Goal: Information Seeking & Learning: Check status

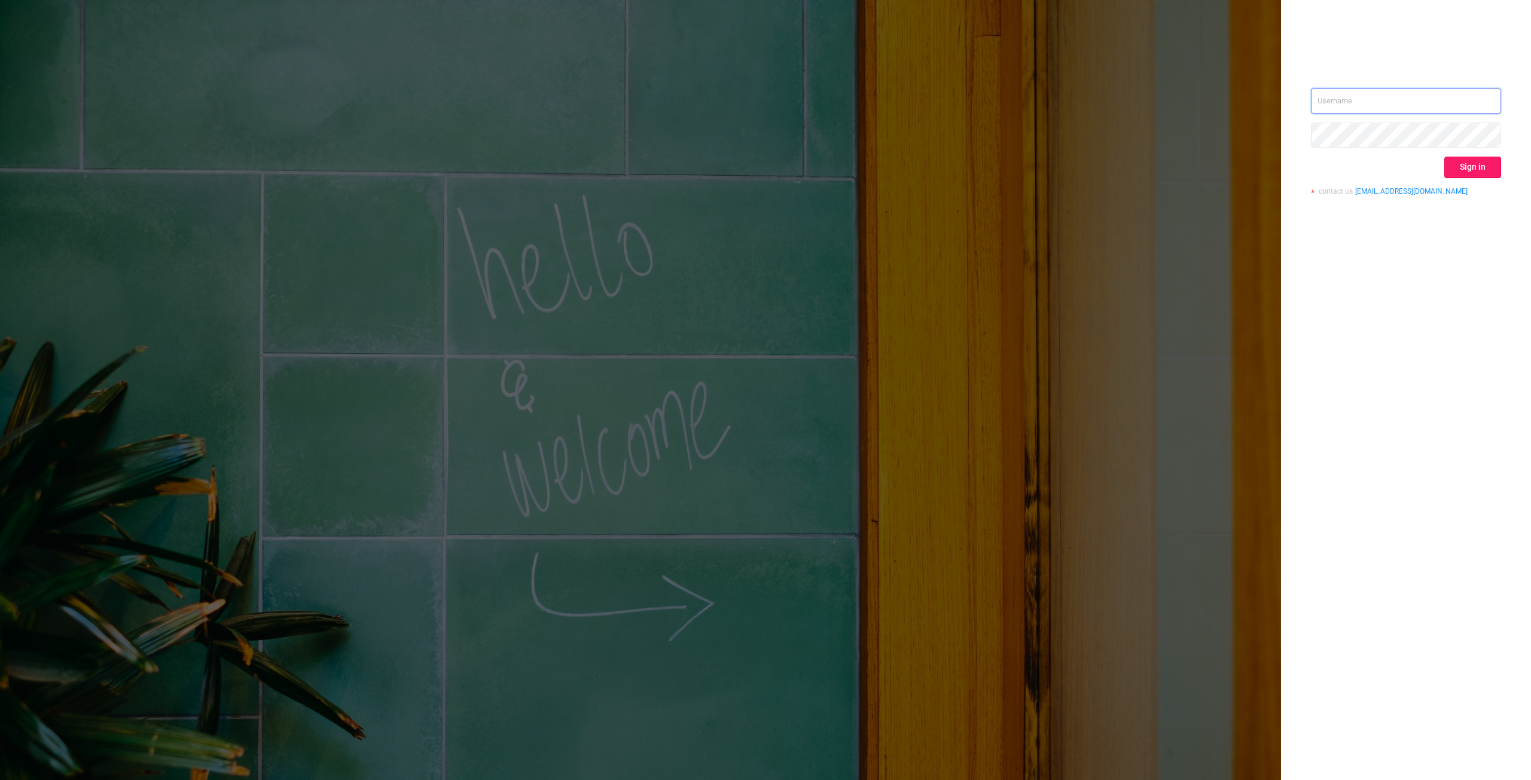
type input "[PERSON_NAME][EMAIL_ADDRESS][DOMAIN_NAME]"
click at [1473, 165] on button "Sign in" at bounding box center [1472, 168] width 57 height 22
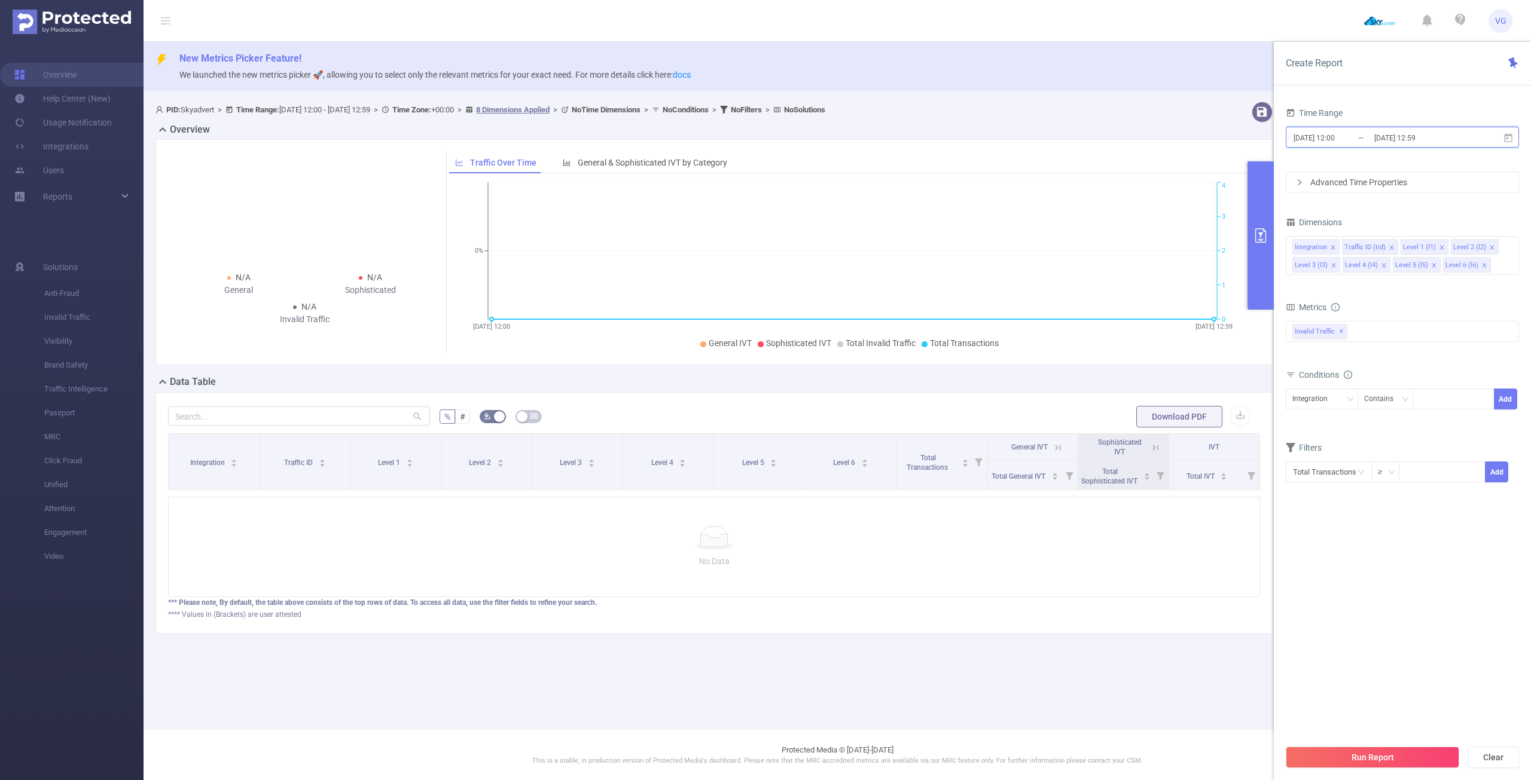
click at [1506, 136] on icon at bounding box center [1508, 138] width 11 height 11
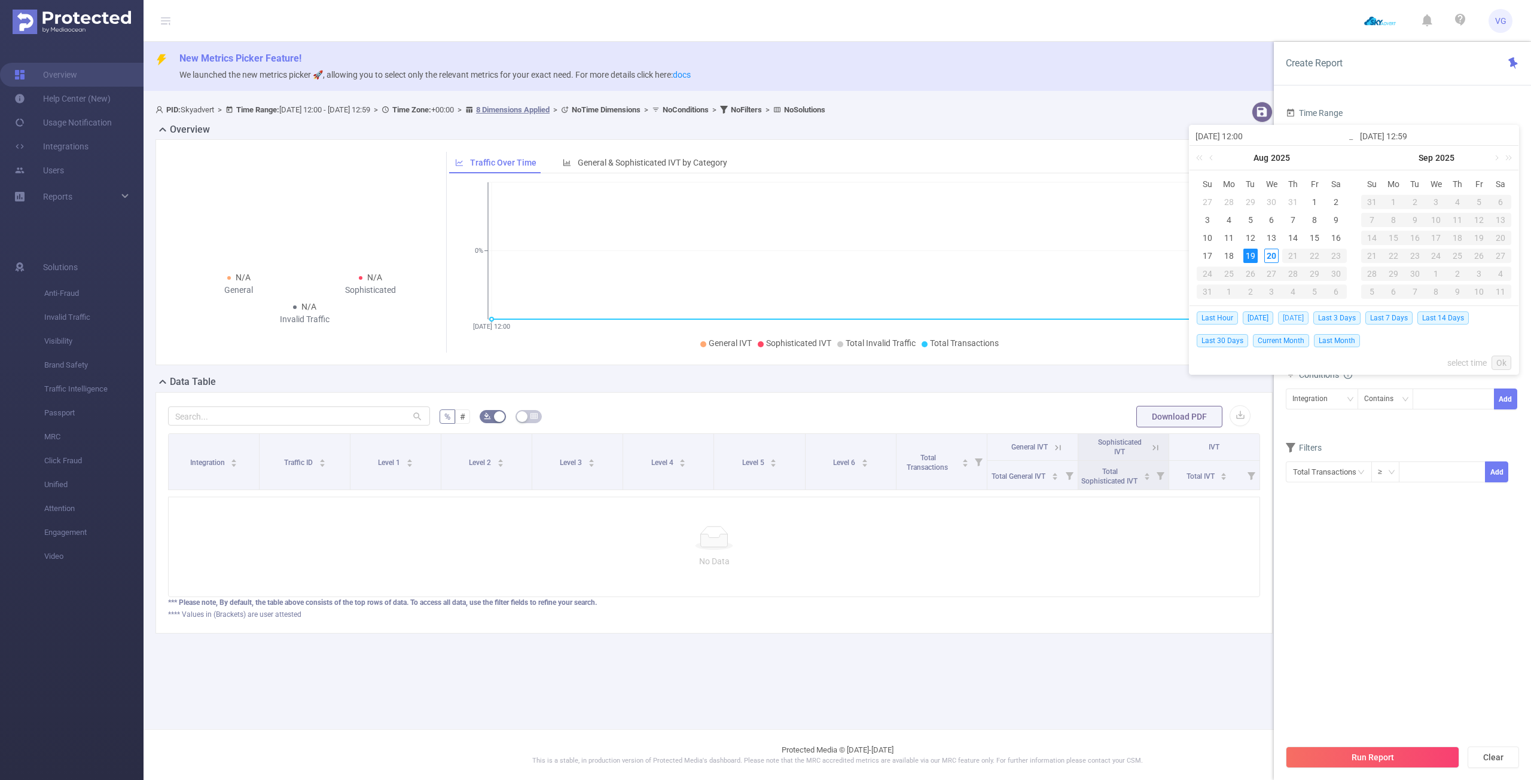
click at [1286, 320] on span "[DATE]" at bounding box center [1293, 318] width 30 height 13
type input "[DATE] 00:00"
type input "[DATE] 23:59"
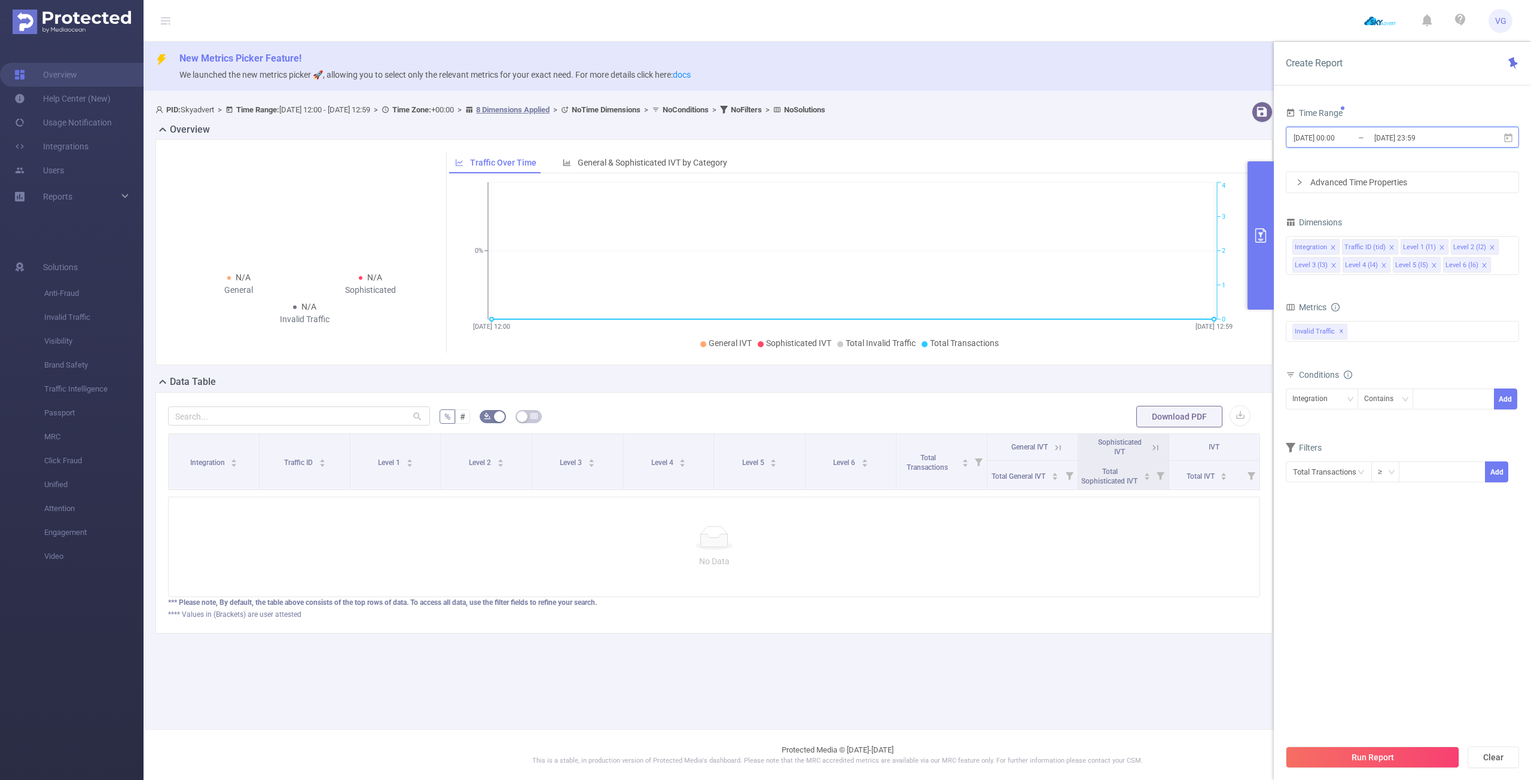
click at [1507, 138] on icon at bounding box center [1508, 137] width 8 height 9
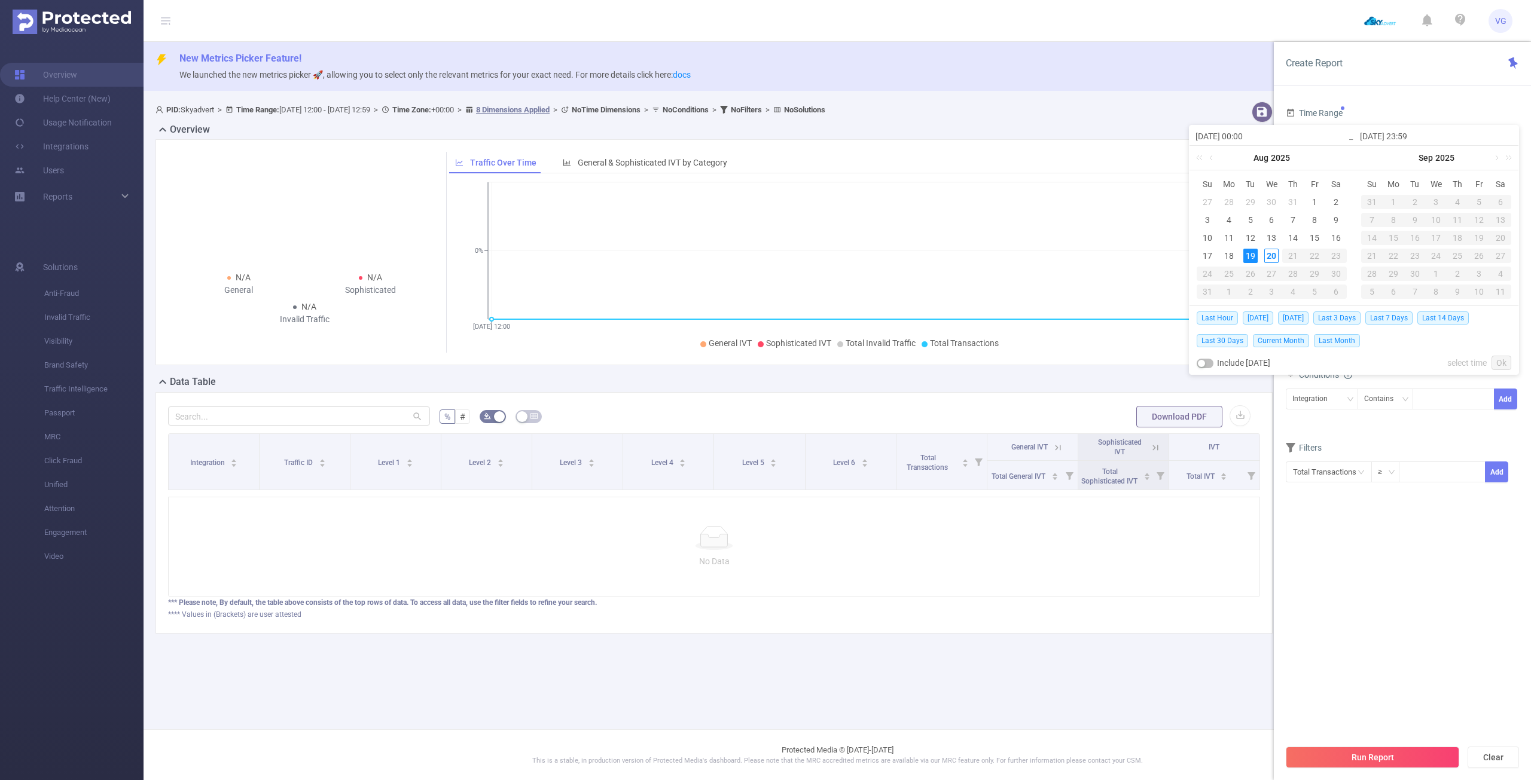
click at [1326, 233] on td "16" at bounding box center [1336, 238] width 22 height 18
click at [1331, 235] on div "16" at bounding box center [1336, 238] width 14 height 14
type input "[DATE] 00:00"
type input "[DATE] 23:59"
type input "[DATE] 00:00"
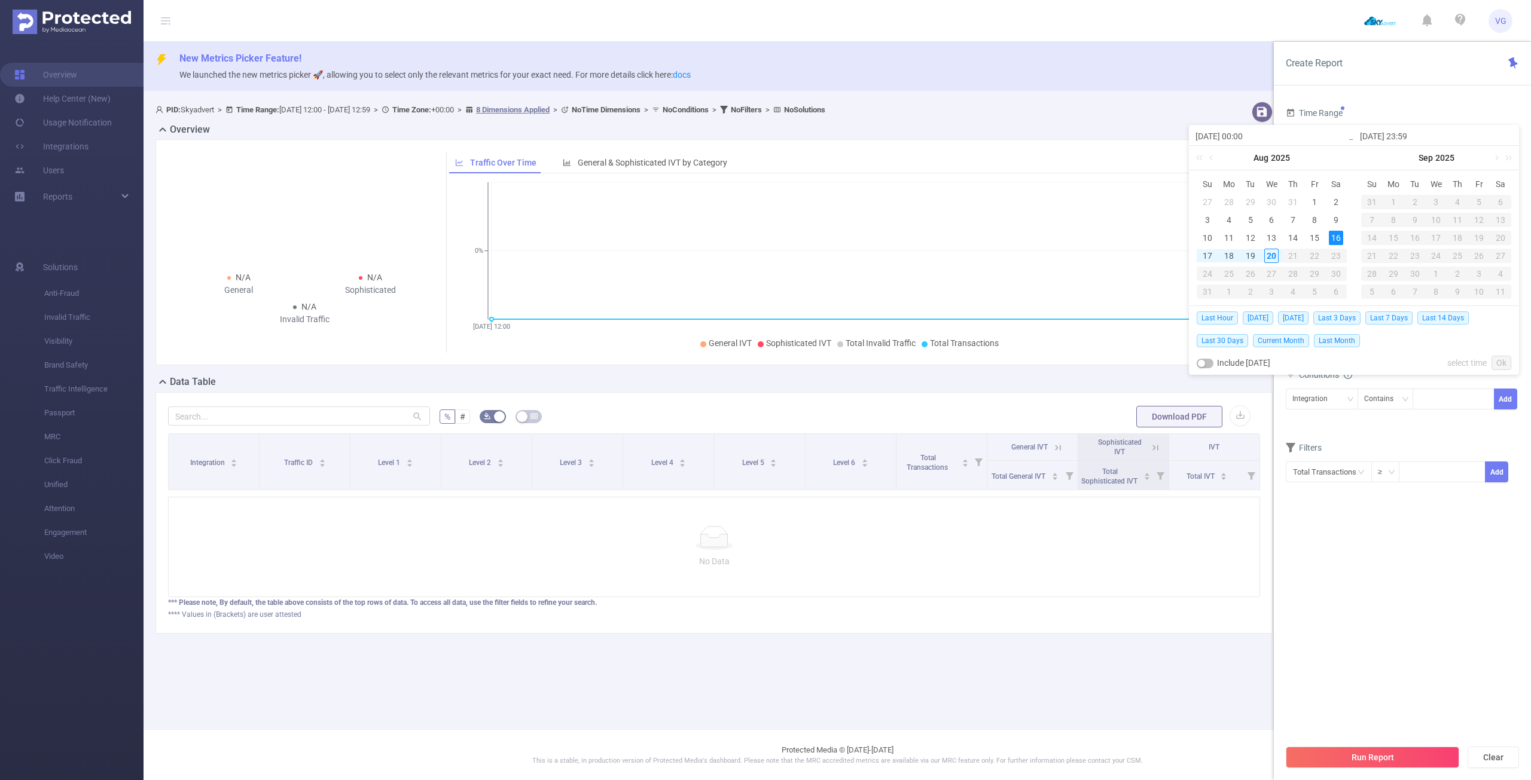
type input "[DATE] 23:59"
click at [1503, 362] on link "Ok" at bounding box center [1501, 363] width 20 height 14
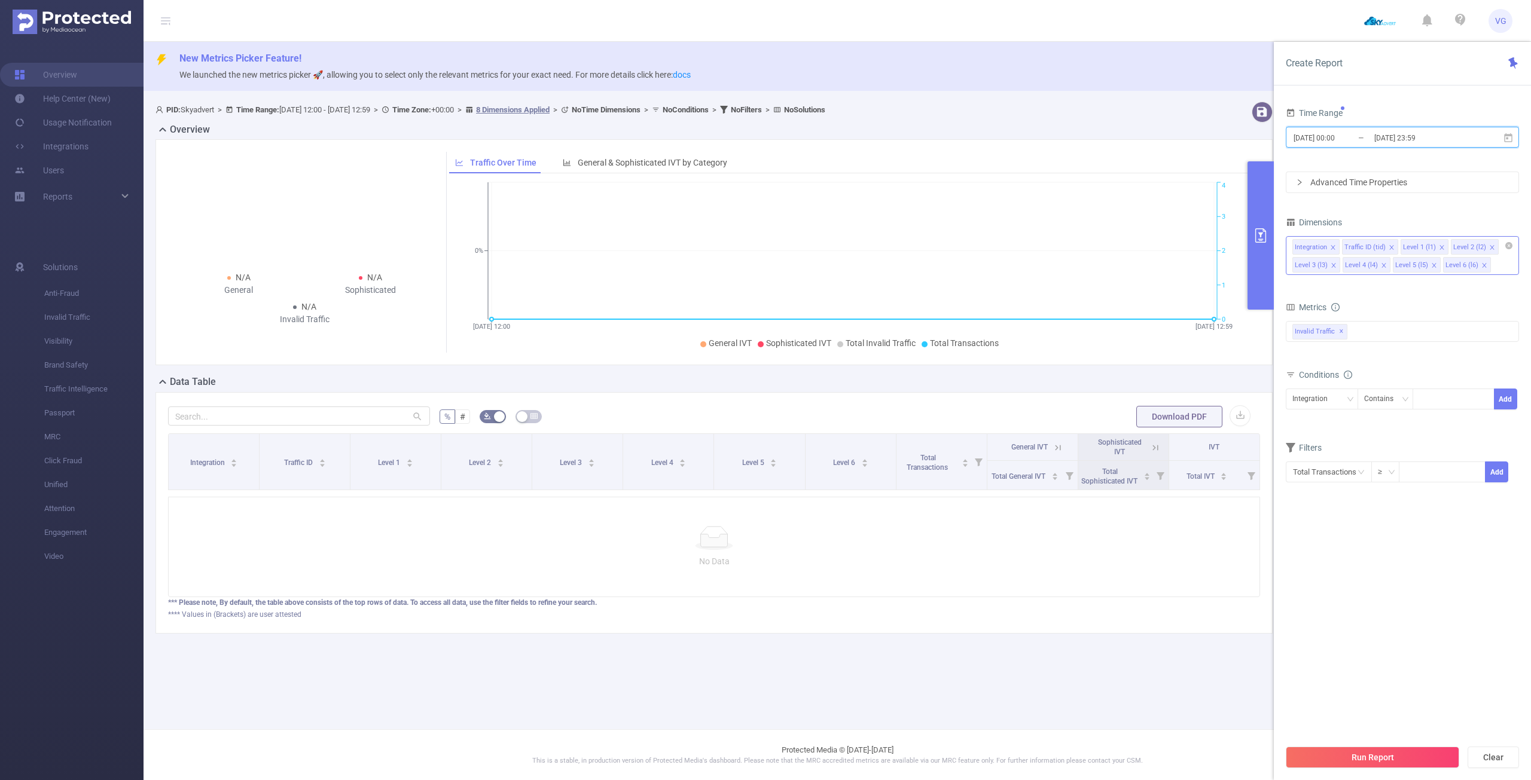
click at [1383, 266] on icon "icon: close" at bounding box center [1384, 266] width 6 height 6
click at [1362, 327] on div "Invalid Traffic ✕" at bounding box center [1402, 331] width 233 height 21
click at [1354, 336] on strong "Anti-Fraud" at bounding box center [1336, 337] width 41 height 10
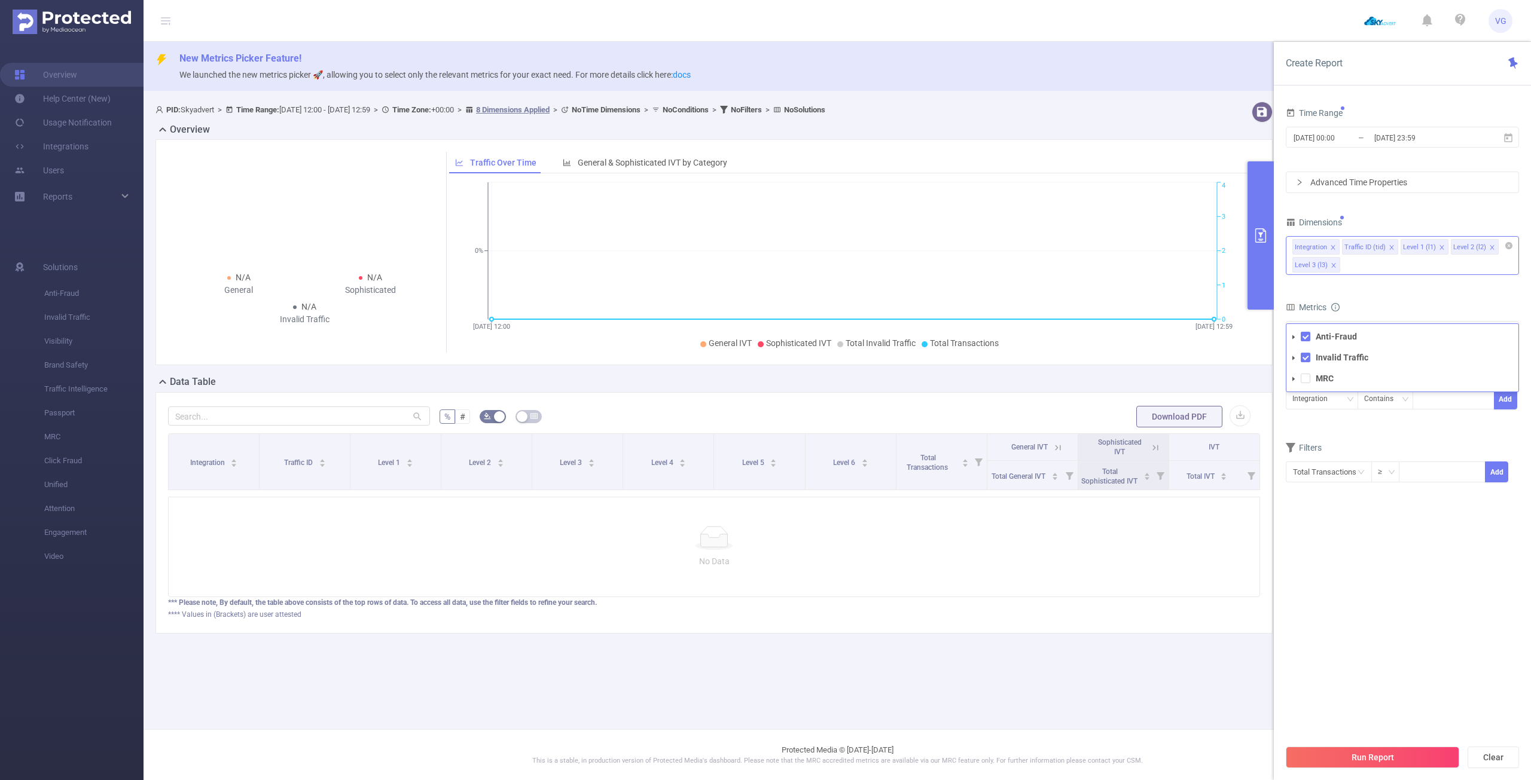
click at [1373, 291] on form "Dimensions Integration Traffic ID (tid) Level 1 (l1) Level 2 (l2) Level 3 (l3) …" at bounding box center [1402, 356] width 233 height 284
click at [1377, 764] on button "Run Report" at bounding box center [1372, 758] width 173 height 22
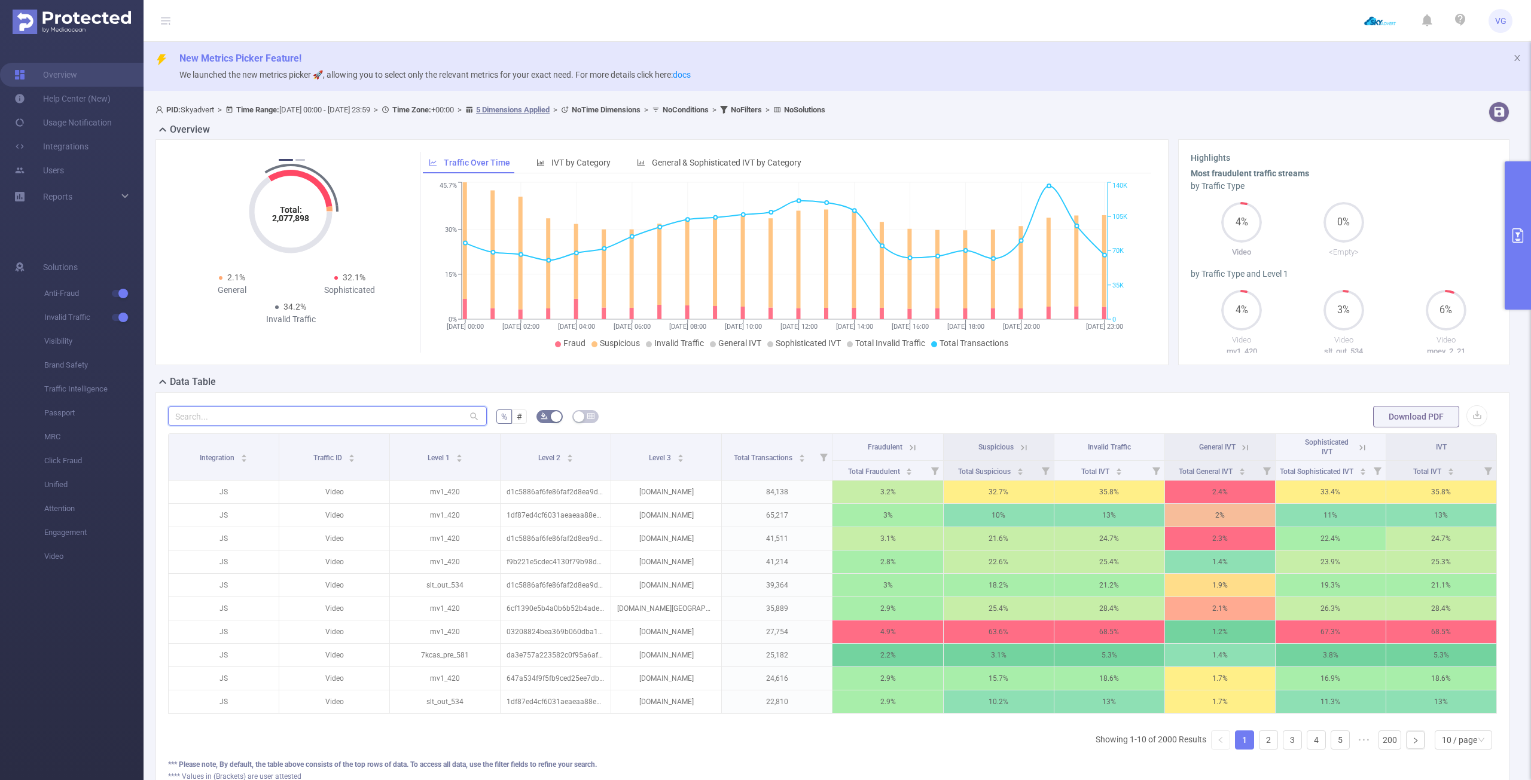
click at [380, 411] on input "text" at bounding box center [327, 416] width 319 height 19
paste input "[DOMAIN_NAME]"
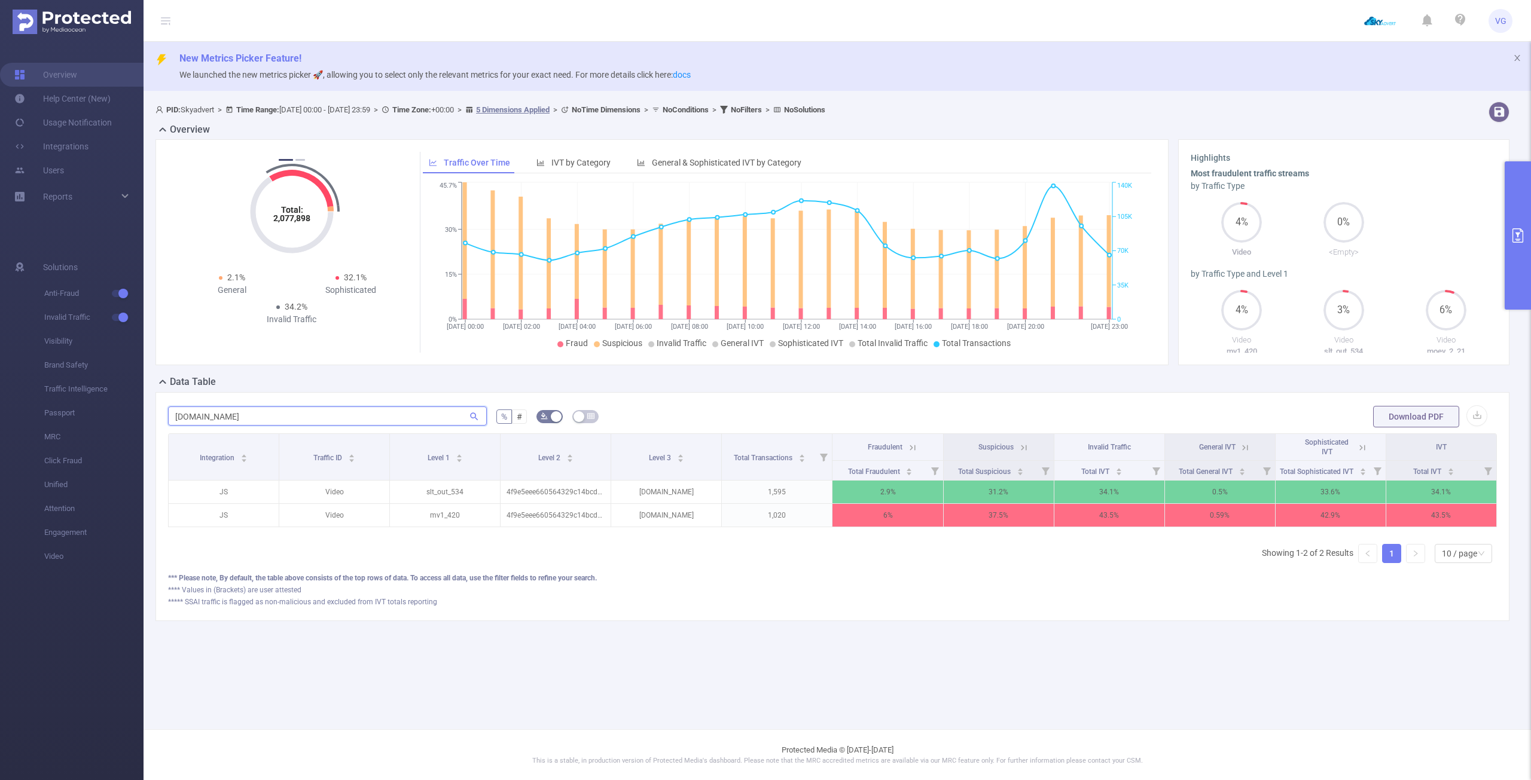
scroll to position [0, 2]
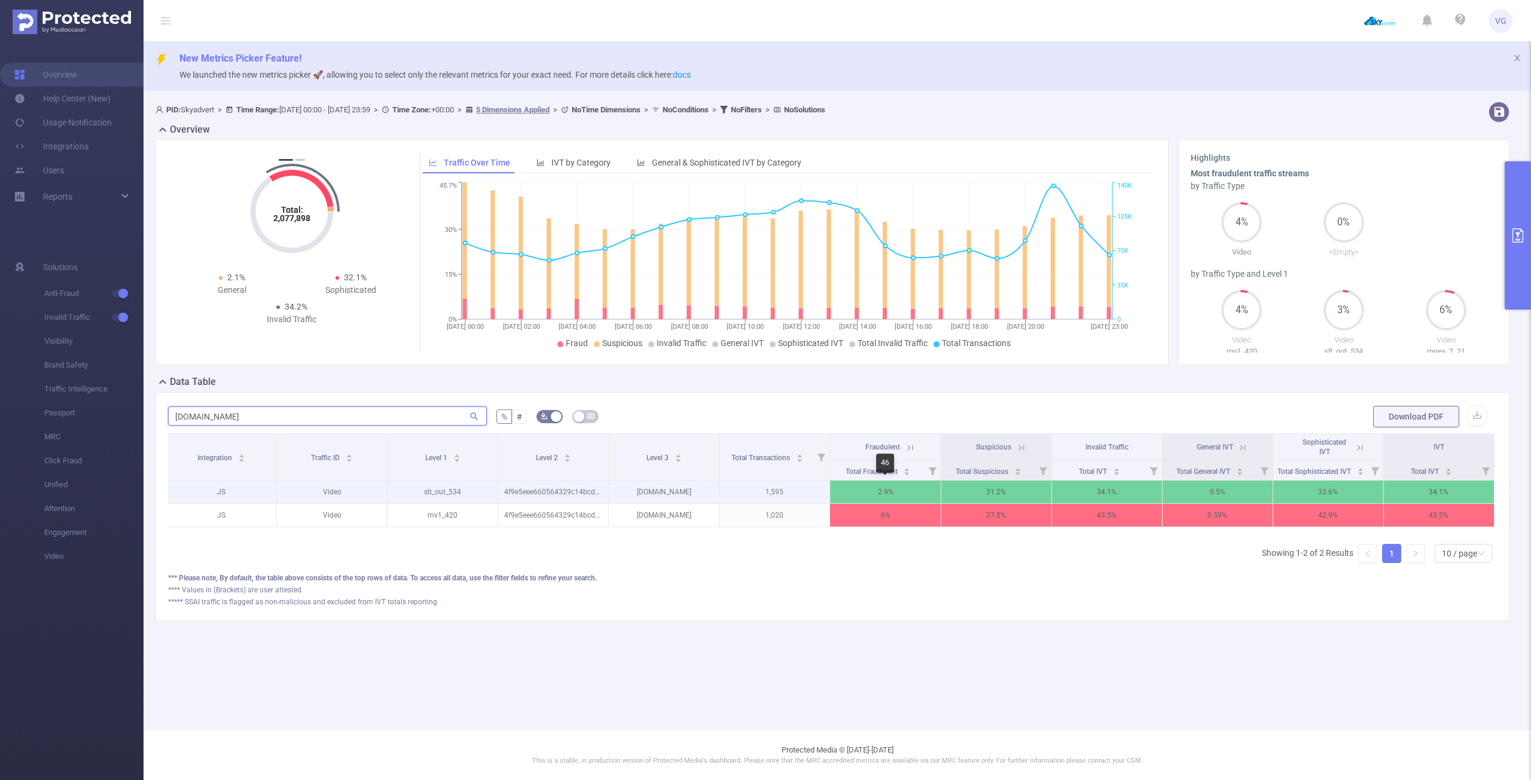
type input "[DOMAIN_NAME]"
drag, startPoint x: 895, startPoint y: 492, endPoint x: 869, endPoint y: 492, distance: 25.7
click at [869, 492] on p "2.9%" at bounding box center [885, 492] width 110 height 23
click at [880, 529] on div "Integration Traffic ID Level 1 Level 2 Level 3 Total Transactions Fraudulent Su…" at bounding box center [832, 484] width 1329 height 101
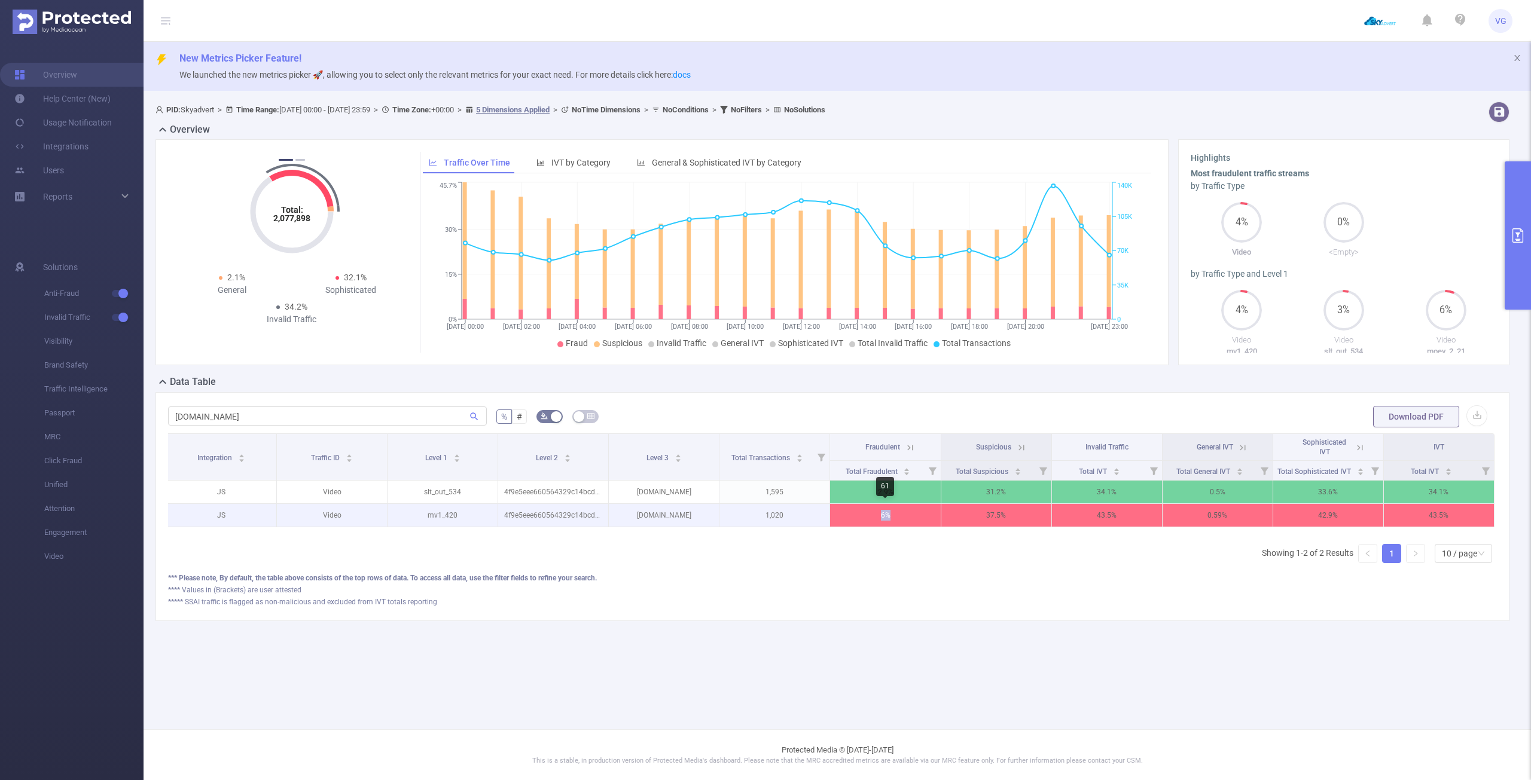
drag, startPoint x: 869, startPoint y: 519, endPoint x: 920, endPoint y: 518, distance: 50.2
click at [916, 517] on p "6%" at bounding box center [885, 515] width 110 height 23
click at [921, 526] on p "6%" at bounding box center [885, 515] width 110 height 23
drag, startPoint x: 913, startPoint y: 533, endPoint x: 1034, endPoint y: 545, distance: 121.4
click at [1042, 535] on div "Integration Traffic ID Level 1 Level 2 Level 3 Total Transactions Fraudulent Su…" at bounding box center [832, 484] width 1329 height 101
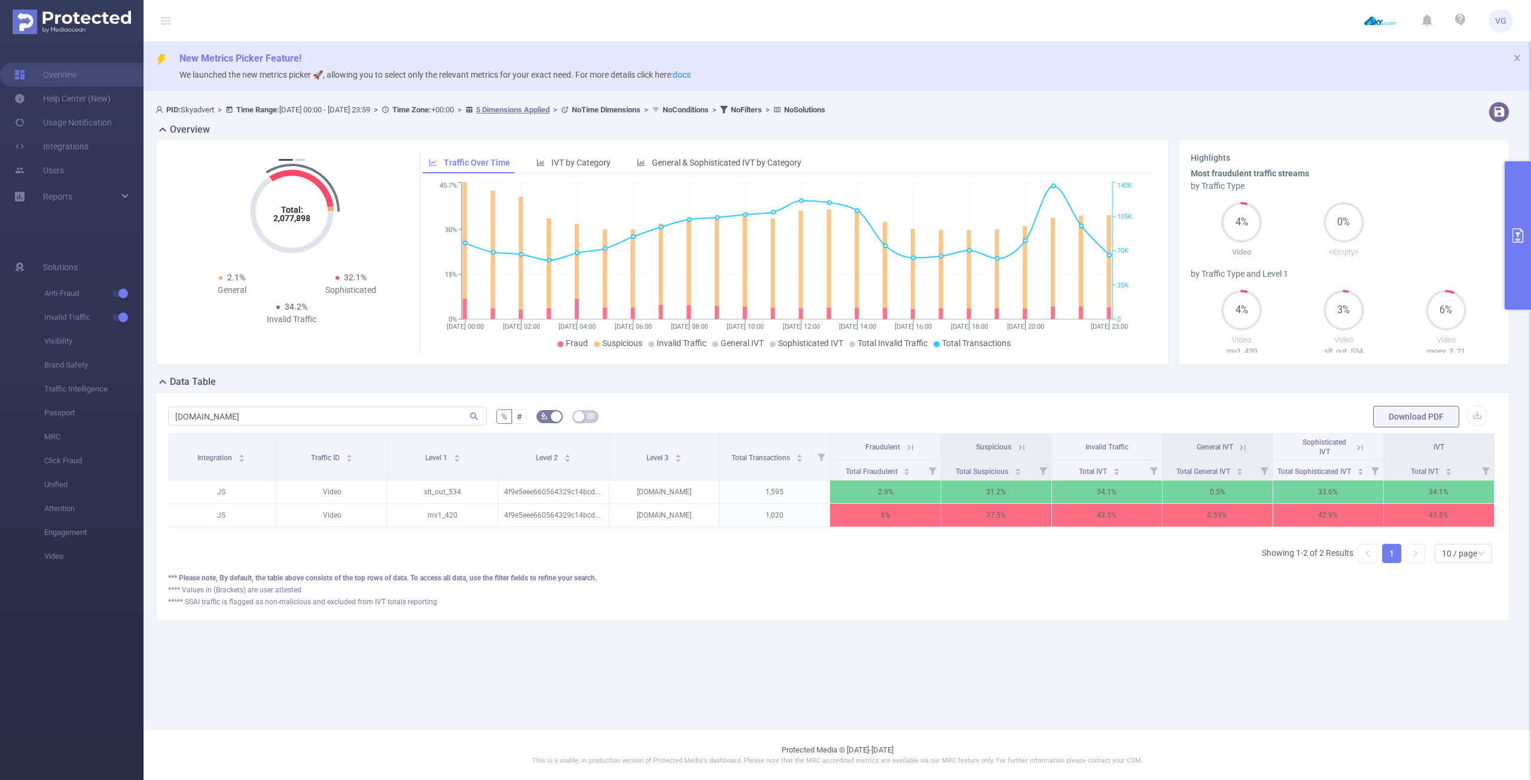
drag, startPoint x: 1032, startPoint y: 545, endPoint x: 1173, endPoint y: 557, distance: 141.6
click at [1170, 557] on div "Integration Traffic ID Level 1 Level 2 Level 3 Total Transactions Fraudulent Su…" at bounding box center [832, 503] width 1329 height 139
drag, startPoint x: 1163, startPoint y: 556, endPoint x: 1054, endPoint y: 551, distance: 109.5
click at [1054, 552] on div "Integration Traffic ID Level 1 Level 2 Level 3 Total Transactions Fraudulent Su…" at bounding box center [832, 503] width 1329 height 139
click at [1508, 225] on button "primary" at bounding box center [1518, 235] width 26 height 148
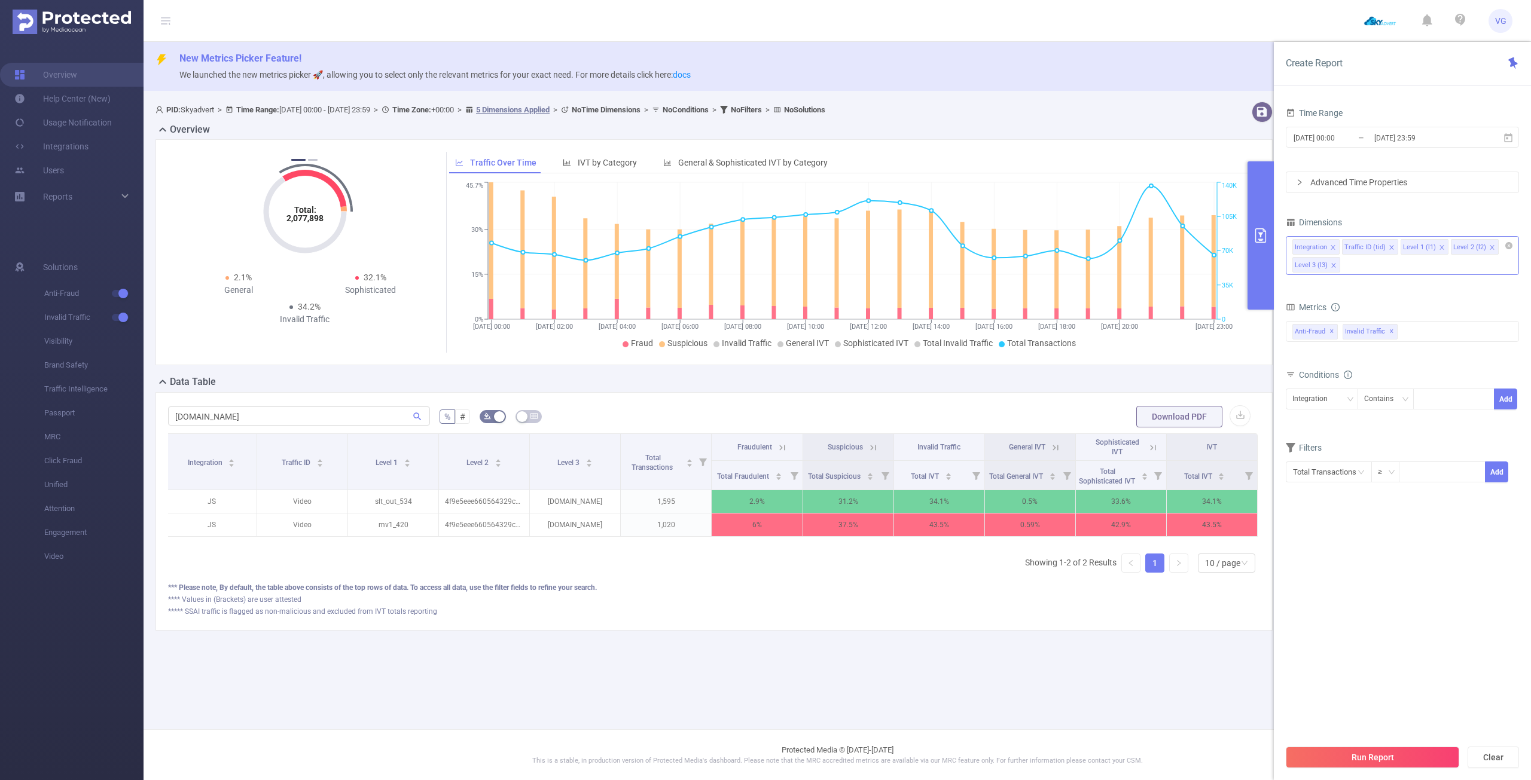
drag, startPoint x: 1387, startPoint y: 247, endPoint x: 1357, endPoint y: 251, distance: 30.1
click at [1389, 247] on icon "icon: close" at bounding box center [1392, 248] width 6 height 6
click at [1333, 248] on icon "icon: close" at bounding box center [1333, 248] width 6 height 6
click at [1396, 756] on button "Run Report" at bounding box center [1372, 758] width 173 height 22
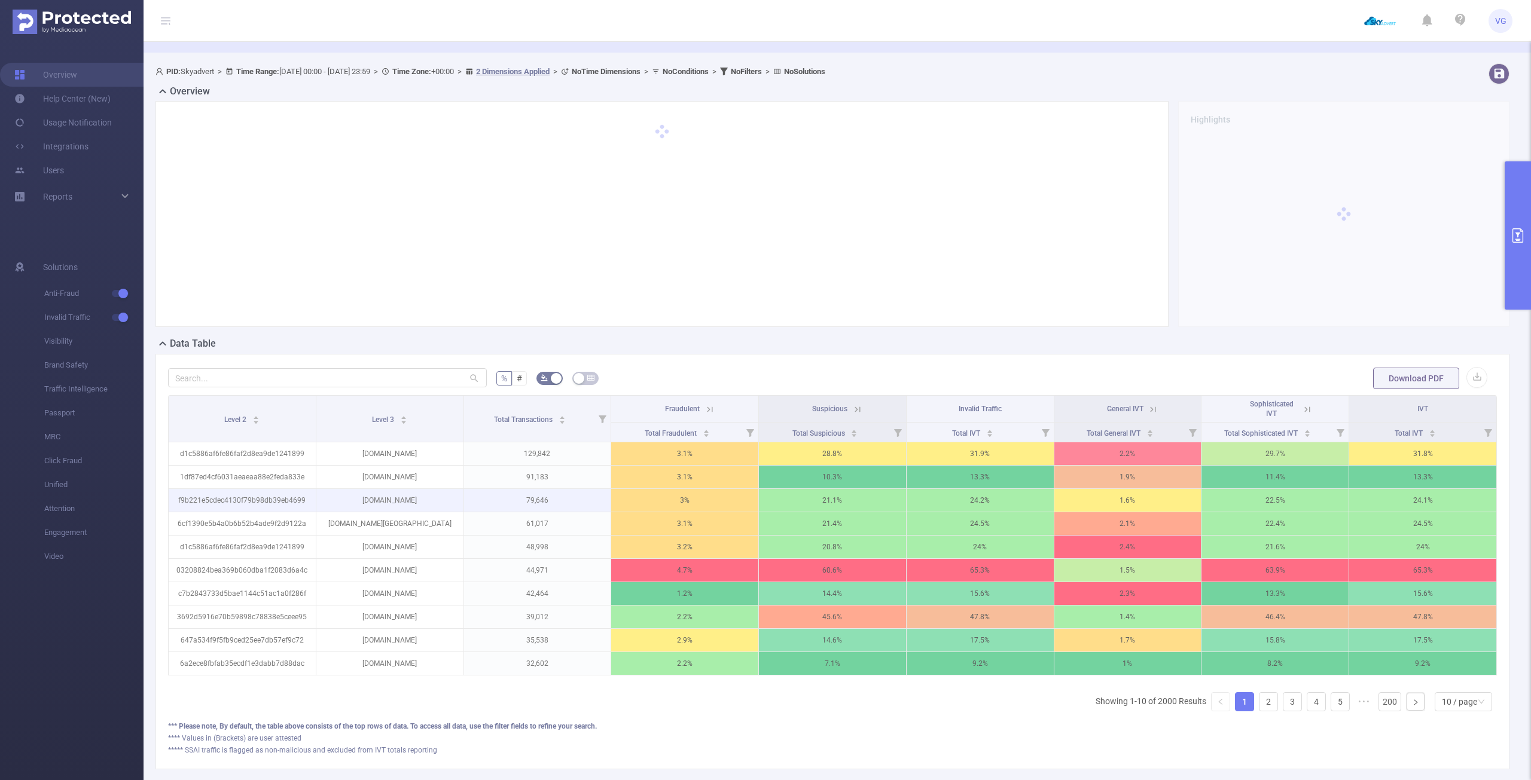
scroll to position [60, 0]
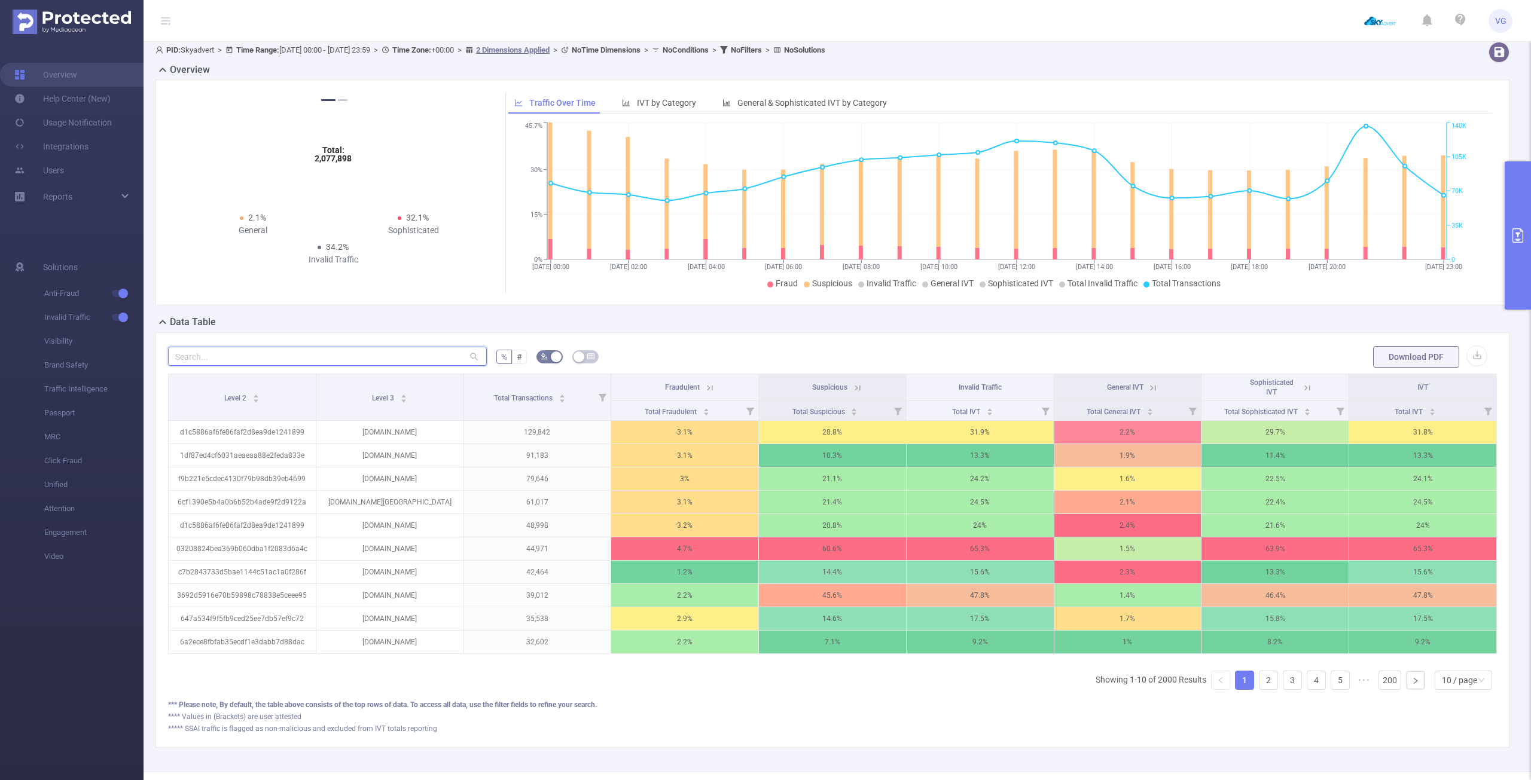
click at [384, 350] on input "text" at bounding box center [327, 356] width 319 height 19
paste input "[DOMAIN_NAME]"
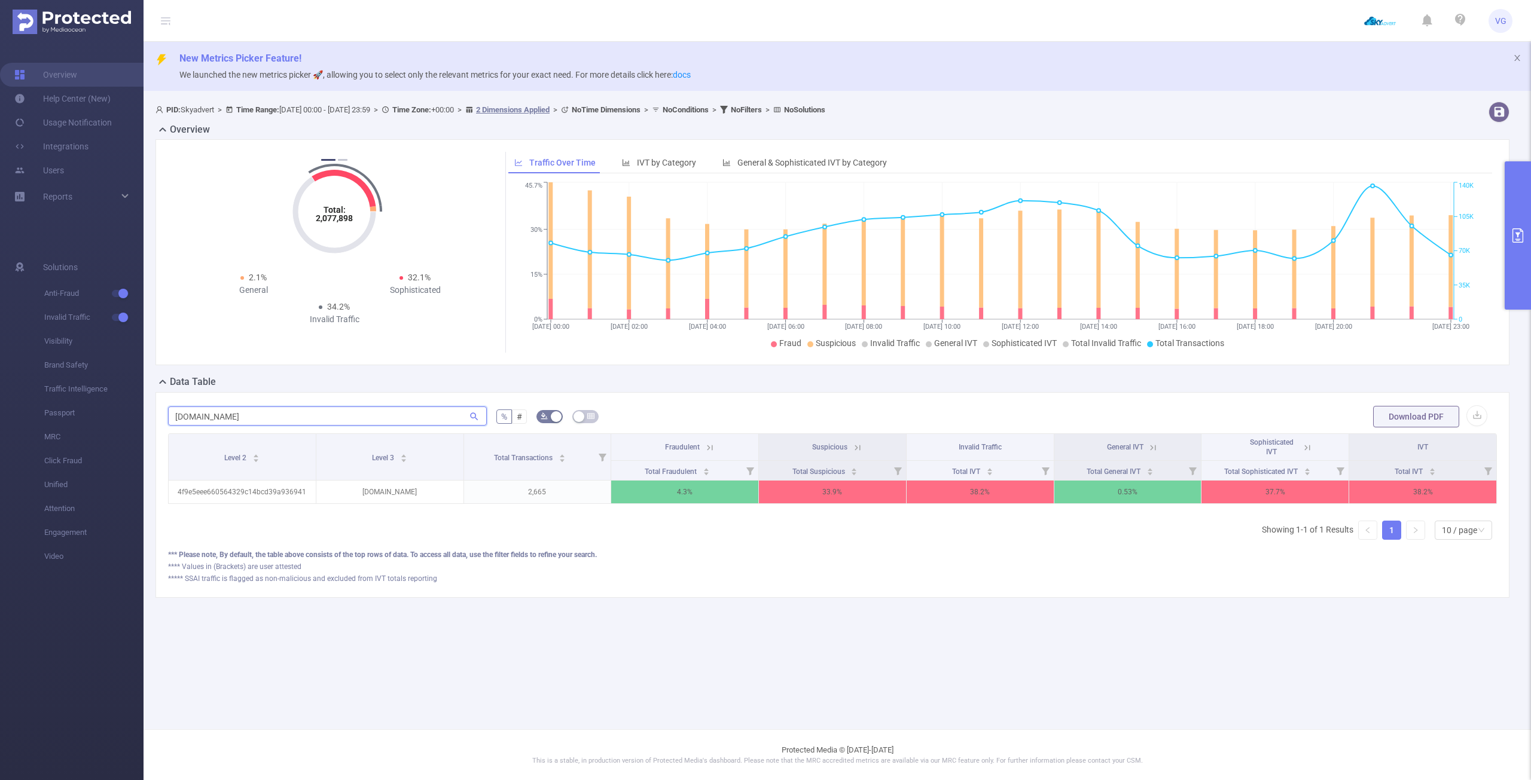
scroll to position [0, 2]
type input "[DOMAIN_NAME]"
click at [855, 443] on icon at bounding box center [855, 448] width 11 height 11
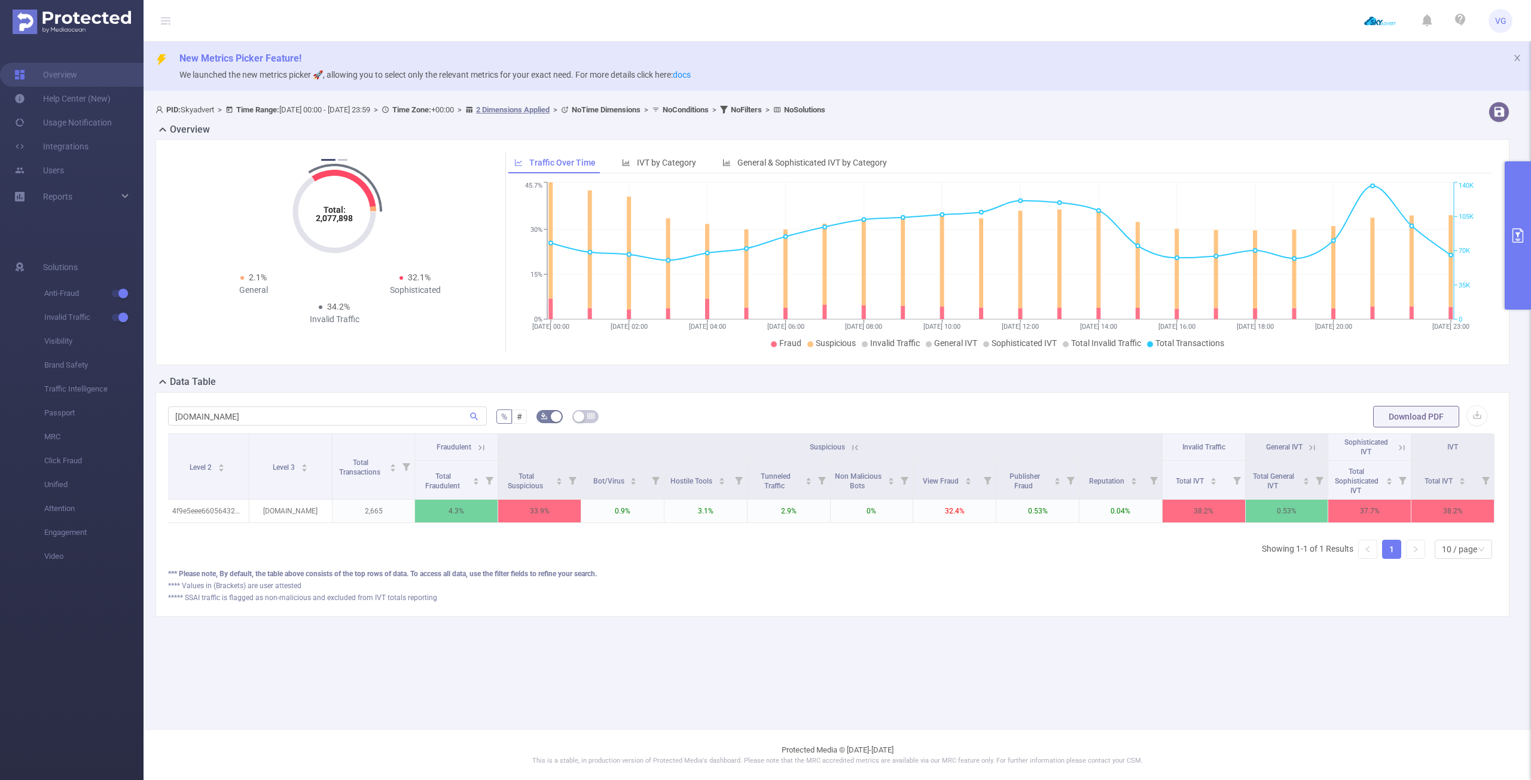
click at [848, 448] on icon at bounding box center [853, 447] width 14 height 12
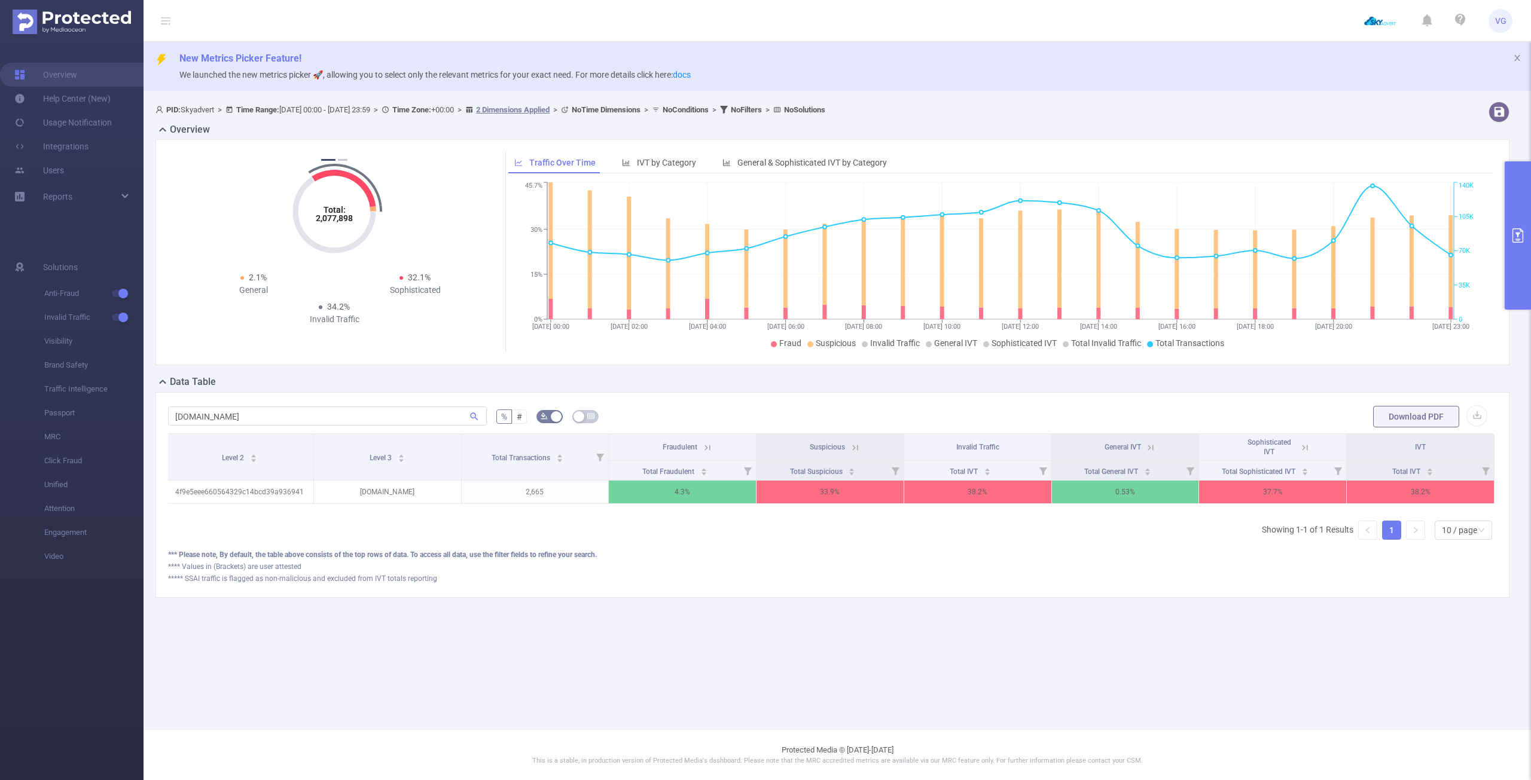
click at [1006, 440] on th "Invalid Traffic" at bounding box center [978, 447] width 148 height 27
click at [986, 471] on icon "icon: caret-down" at bounding box center [987, 474] width 7 height 7
click at [983, 472] on div "Total IVT" at bounding box center [970, 471] width 41 height 12
click at [1027, 445] on th "Invalid Traffic" at bounding box center [978, 447] width 148 height 27
click at [1300, 451] on icon at bounding box center [1304, 448] width 11 height 11
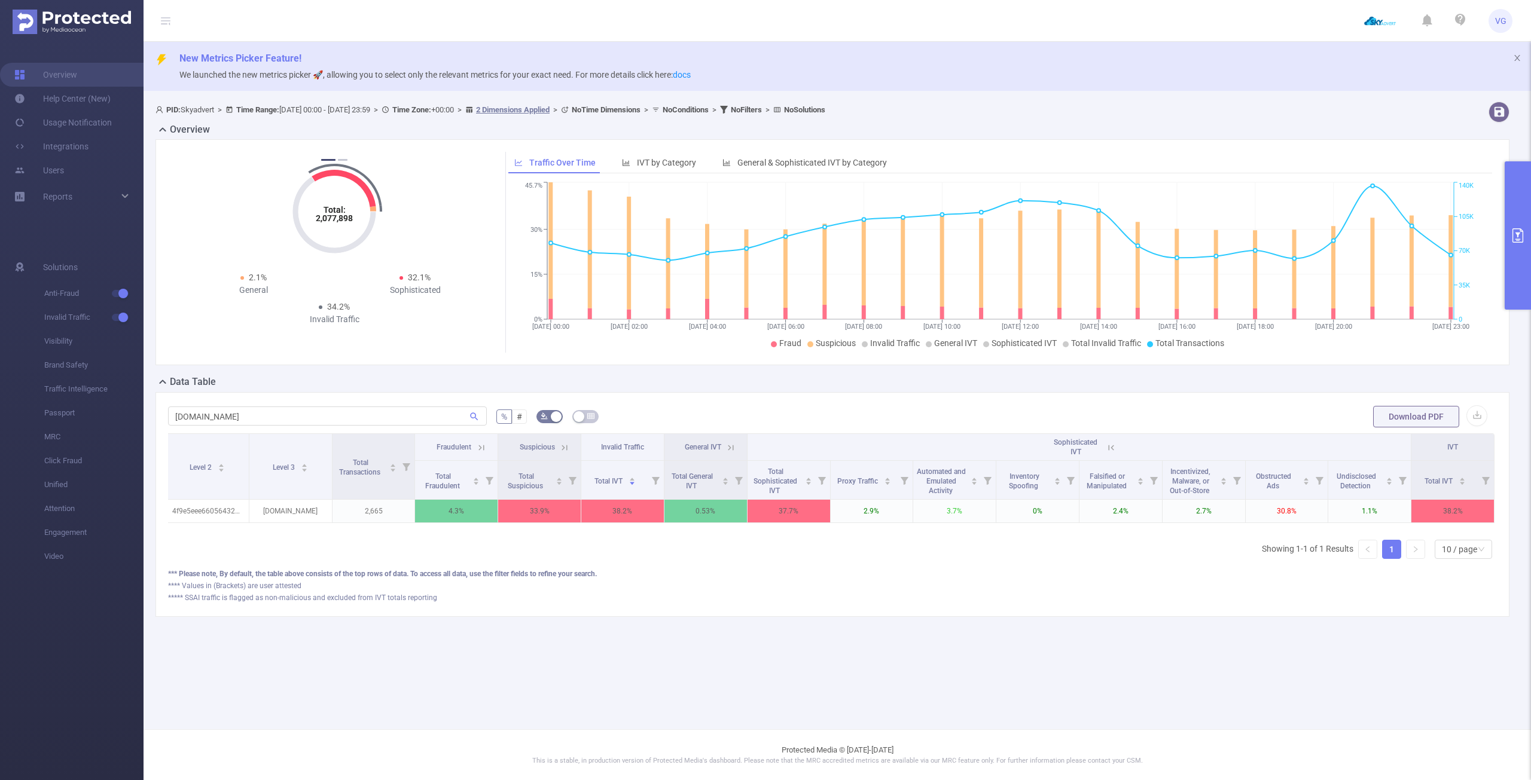
click at [1111, 447] on icon at bounding box center [1111, 448] width 11 height 11
